Goal: Information Seeking & Learning: Understand process/instructions

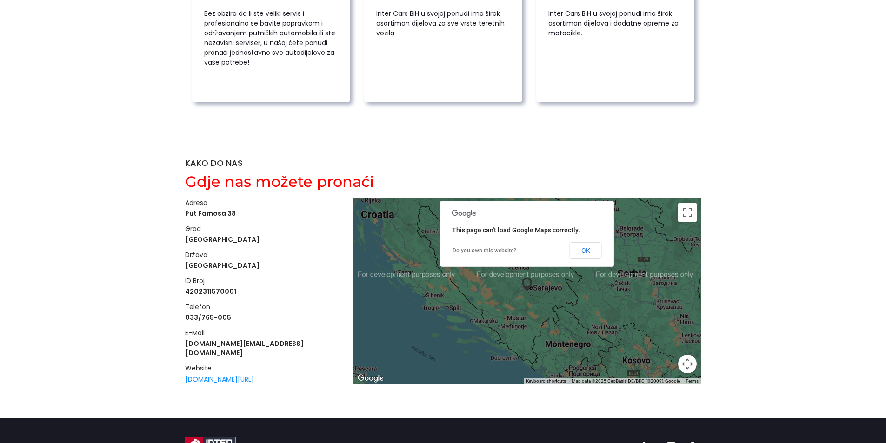
scroll to position [1416, 0]
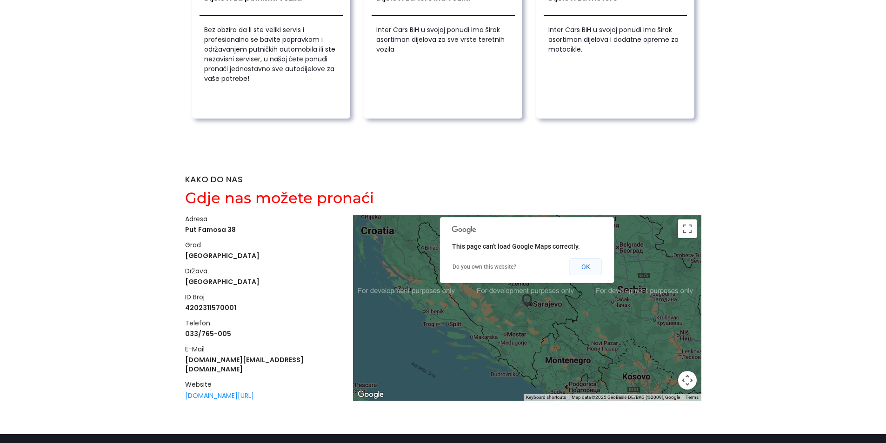
click at [585, 267] on button "OK" at bounding box center [586, 267] width 32 height 17
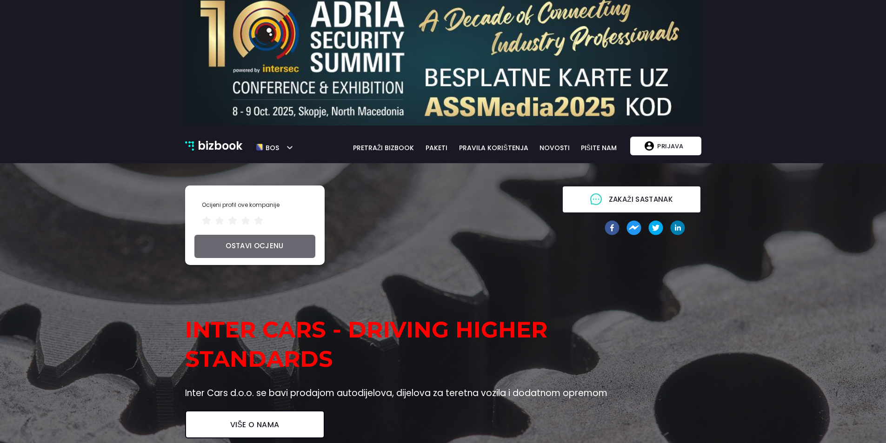
scroll to position [0, 0]
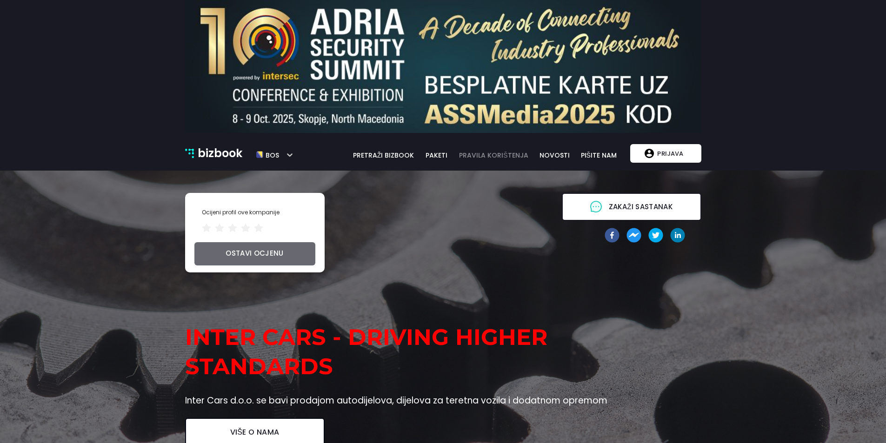
click at [463, 152] on link "pravila korištenja" at bounding box center [493, 155] width 81 height 10
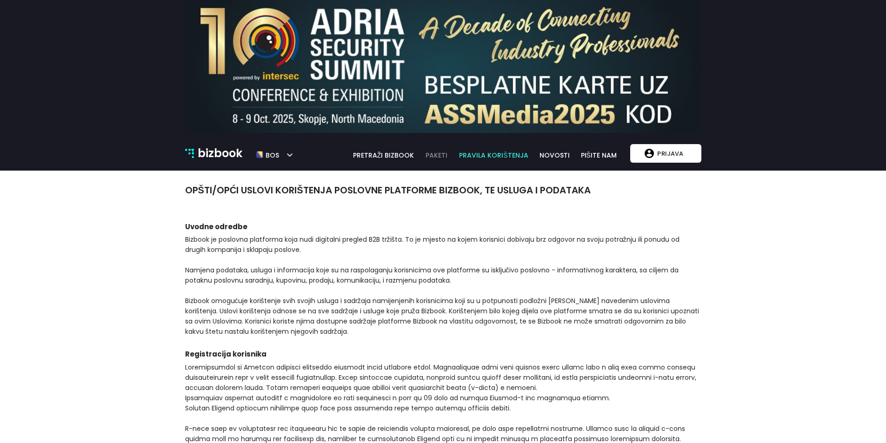
click at [451, 155] on link "paketi" at bounding box center [436, 155] width 33 height 10
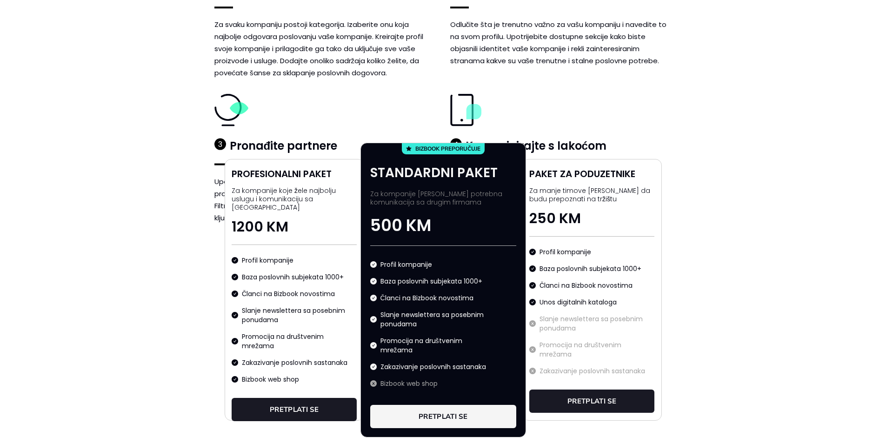
scroll to position [605, 0]
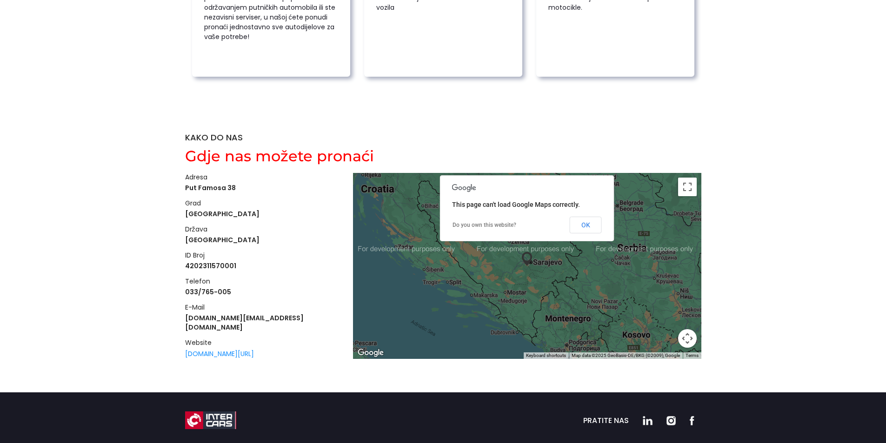
scroll to position [1463, 0]
